Goal: Browse casually

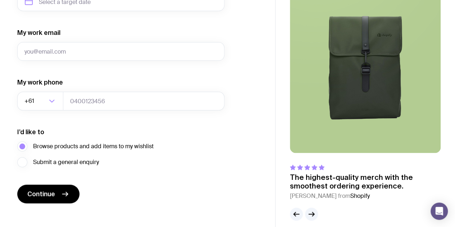
scroll to position [384, 0]
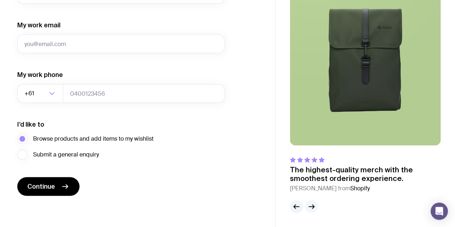
click at [315, 206] on icon "button" at bounding box center [311, 206] width 9 height 9
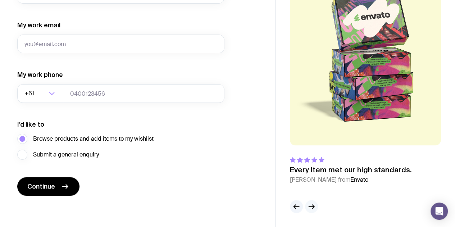
click at [315, 206] on icon "button" at bounding box center [311, 206] width 9 height 9
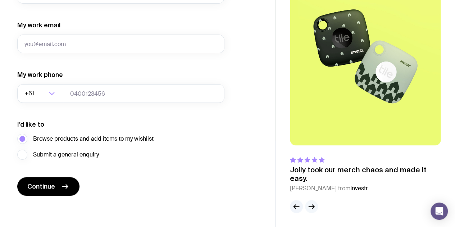
click at [315, 206] on icon "button" at bounding box center [311, 206] width 9 height 9
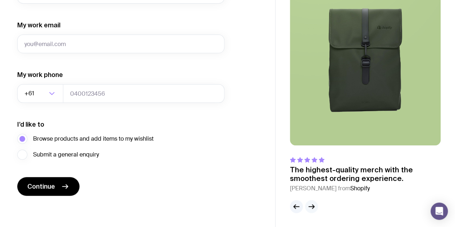
click at [315, 206] on icon "button" at bounding box center [311, 206] width 9 height 9
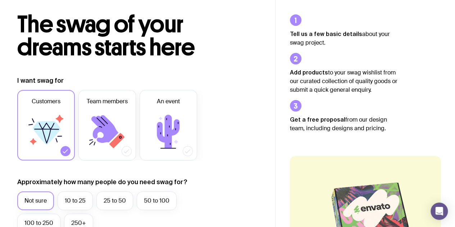
scroll to position [0, 0]
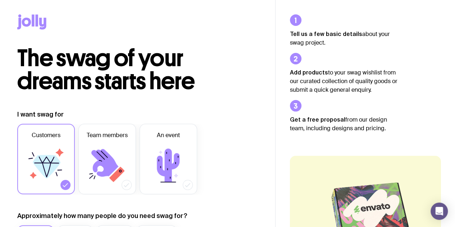
click at [32, 26] on icon at bounding box center [33, 20] width 3 height 12
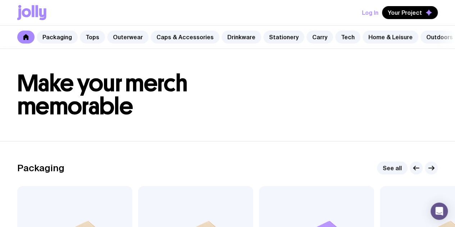
scroll to position [0, 40]
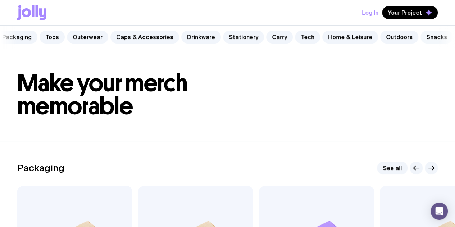
click at [425, 37] on link "Snacks" at bounding box center [437, 37] width 32 height 13
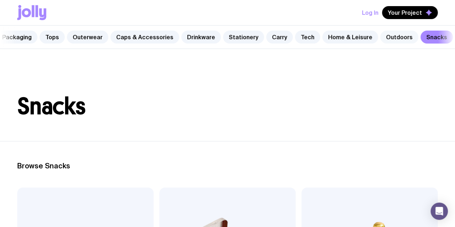
click at [385, 42] on link "Outdoors" at bounding box center [399, 37] width 38 height 13
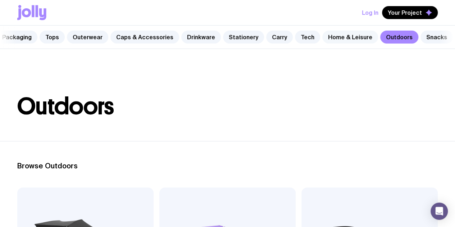
click at [349, 39] on link "Home & Leisure" at bounding box center [350, 37] width 56 height 13
